Goal: Task Accomplishment & Management: Manage account settings

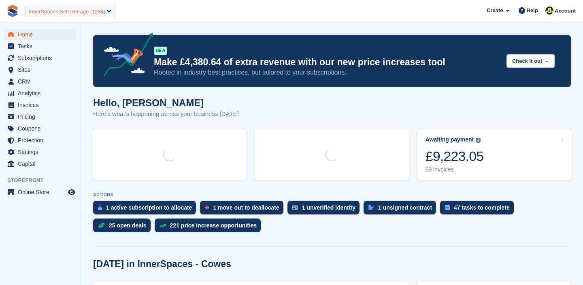
click at [85, 6] on div "InnerSpaces Self Storage (1234)" at bounding box center [70, 11] width 90 height 13
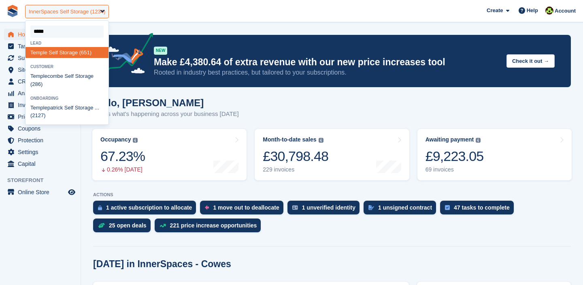
type input "******"
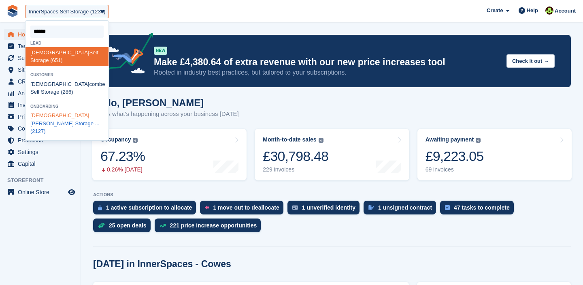
click at [61, 112] on div "[PERSON_NAME] Self Storage ... (2127)" at bounding box center [67, 123] width 83 height 27
select select "****"
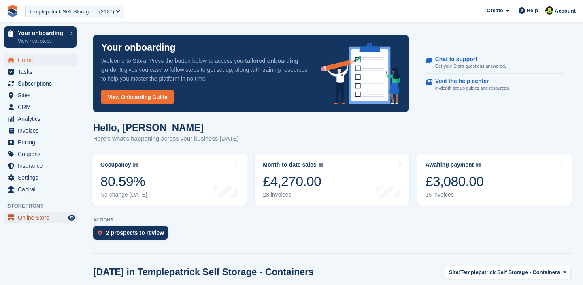
click at [27, 219] on span "Online Store" at bounding box center [42, 217] width 49 height 11
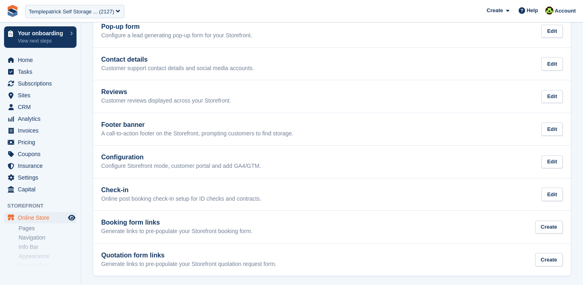
scroll to position [224, 0]
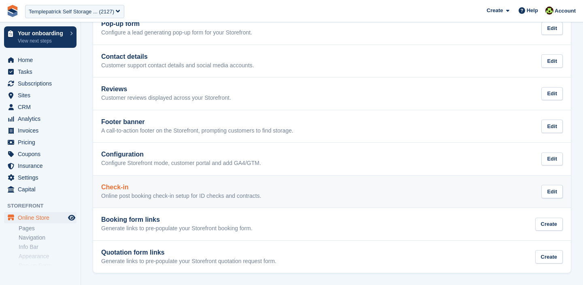
click at [166, 191] on div "Check-in Online post booking check-in setup for ID checks and contracts." at bounding box center [181, 191] width 160 height 16
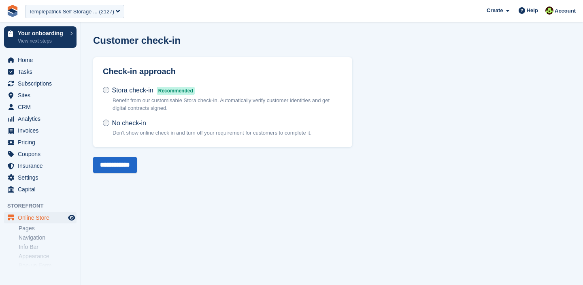
click at [110, 90] on label "Stora check-in Recommended Benefit from our customisable Stora check-in. Automa…" at bounding box center [223, 102] width 240 height 33
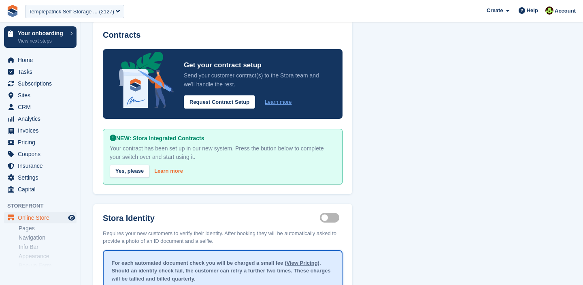
scroll to position [151, 0]
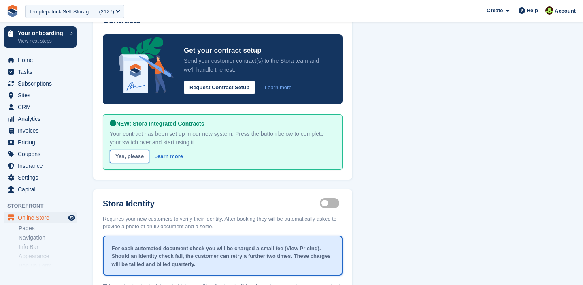
click at [133, 151] on link "Yes, please" at bounding box center [130, 156] width 40 height 13
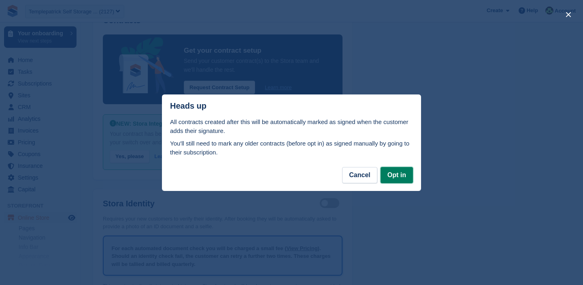
click at [394, 172] on button "Opt in" at bounding box center [397, 175] width 32 height 16
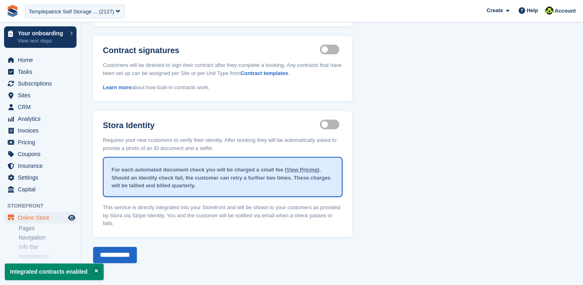
scroll to position [0, 0]
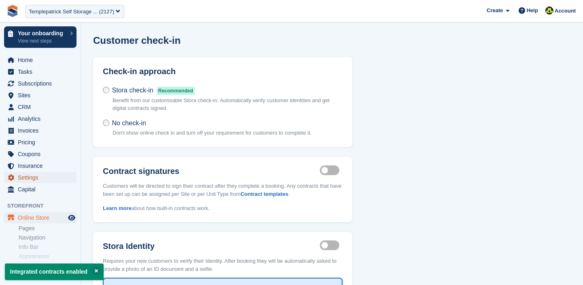
click at [31, 176] on span "Settings" at bounding box center [42, 177] width 49 height 11
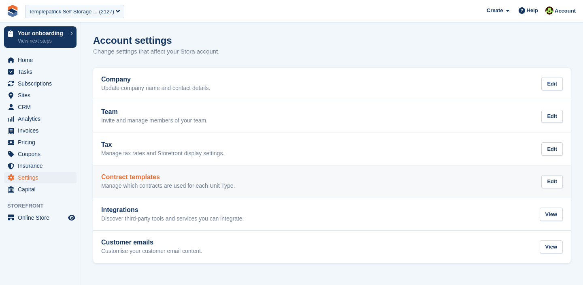
click at [170, 172] on link "Contract templates Manage which contracts are used for each Unit Type. Edit" at bounding box center [332, 181] width 478 height 32
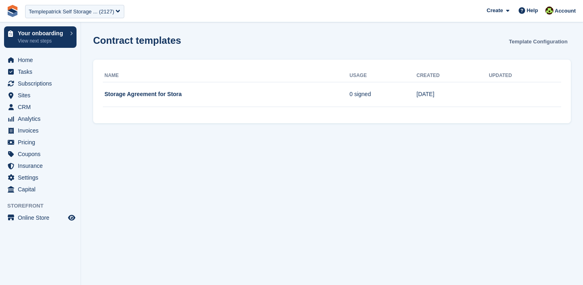
click at [529, 40] on link "Template Configuration" at bounding box center [538, 41] width 65 height 13
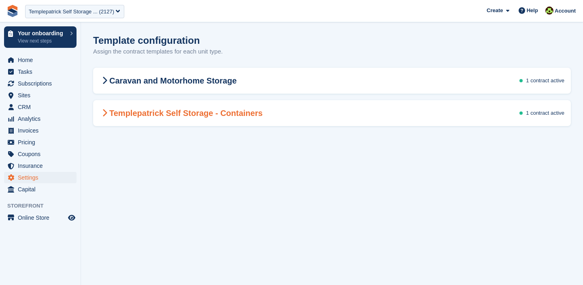
click at [225, 116] on h2 "Templepatrick Self Storage - Containers" at bounding box center [181, 113] width 163 height 10
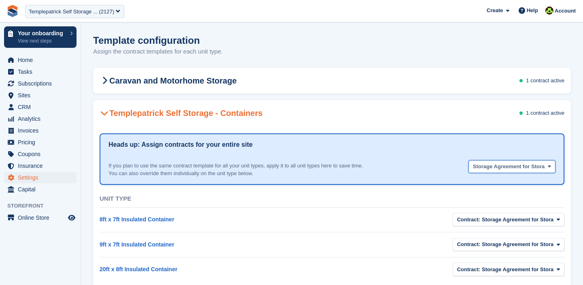
click at [500, 164] on span "Storage Agreement for Stora" at bounding box center [509, 166] width 72 height 8
click at [480, 170] on span "Storage Agreement for Stora" at bounding box center [509, 166] width 72 height 8
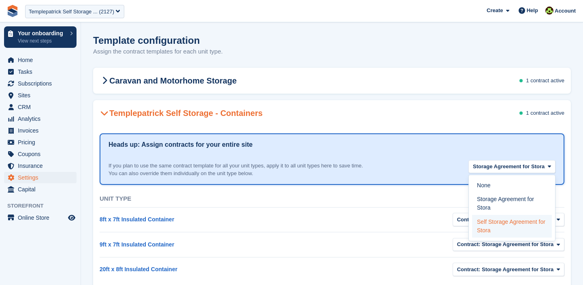
click at [491, 227] on label "Self Storage Agreement for Stora" at bounding box center [512, 226] width 80 height 23
